Goal: Task Accomplishment & Management: Manage account settings

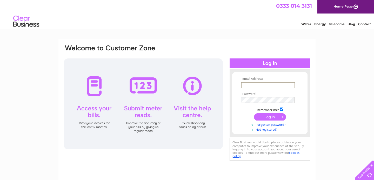
click at [258, 82] on input "text" at bounding box center [268, 85] width 54 height 6
type input "nepsource.uk@gmail.com"
click at [263, 116] on input "submit" at bounding box center [270, 116] width 32 height 7
click at [280, 117] on input "submit" at bounding box center [270, 116] width 32 height 7
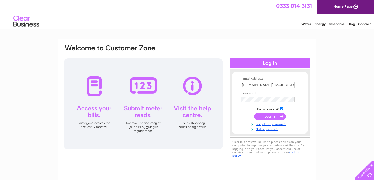
click at [283, 116] on input "submit" at bounding box center [270, 116] width 32 height 7
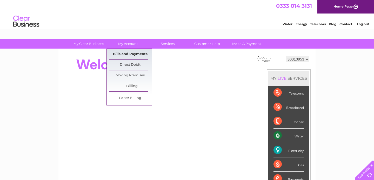
click at [130, 52] on link "Bills and Payments" at bounding box center [130, 54] width 43 height 10
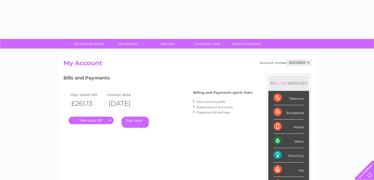
click at [131, 53] on div "Account number 30310953 My Account MY LIVE SERVICES Telecoms Broadband Mobile W…" at bounding box center [186, 135] width 257 height 172
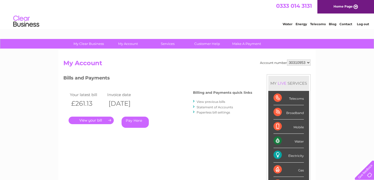
click at [110, 121] on link "." at bounding box center [91, 121] width 45 height 8
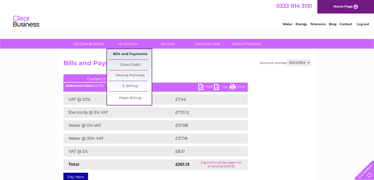
click at [128, 52] on link "Bills and Payments" at bounding box center [130, 54] width 43 height 10
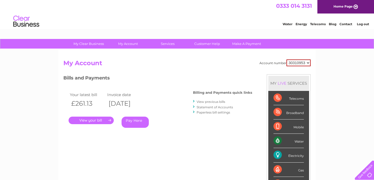
click at [203, 102] on link "View previous bills" at bounding box center [210, 102] width 29 height 4
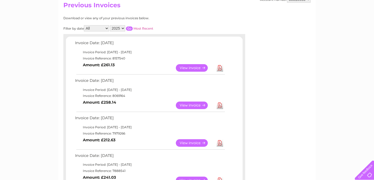
scroll to position [44, 0]
